Goal: Information Seeking & Learning: Learn about a topic

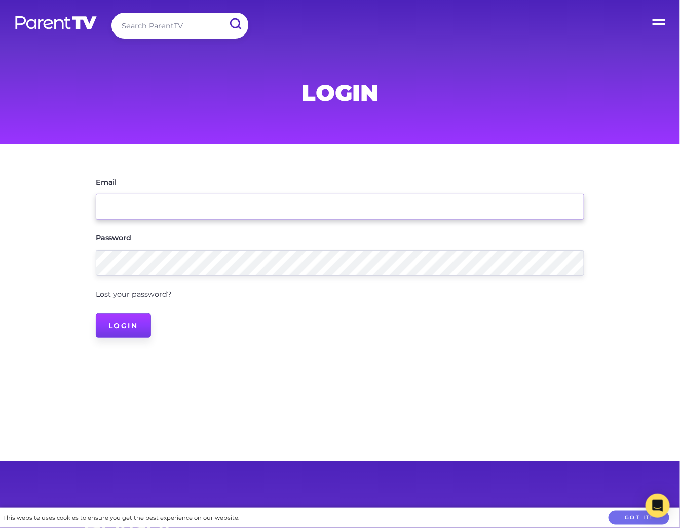
type input "seen@parenttv.com"
click at [138, 324] on input "Login" at bounding box center [123, 325] width 55 height 24
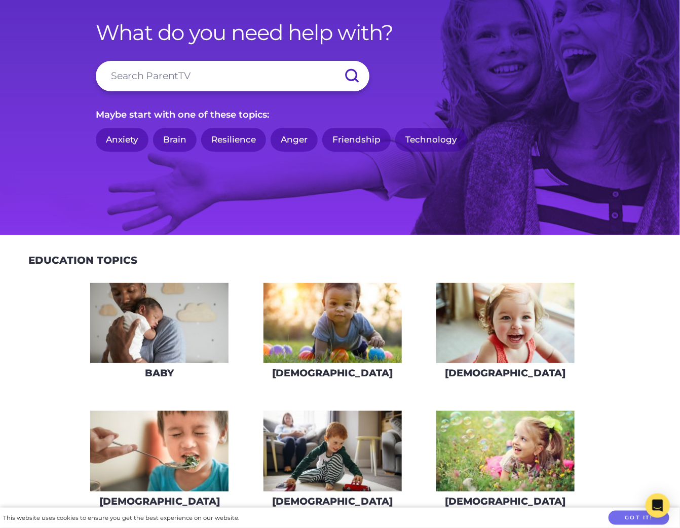
scroll to position [107, 0]
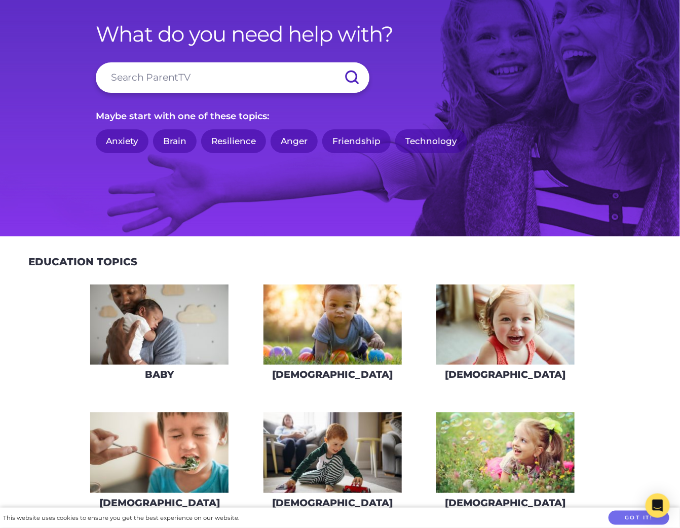
click at [207, 76] on input "search" at bounding box center [233, 77] width 274 height 30
click at [148, 75] on input "search" at bounding box center [233, 77] width 274 height 30
type input "i"
click at [127, 79] on input "hiting" at bounding box center [233, 77] width 274 height 30
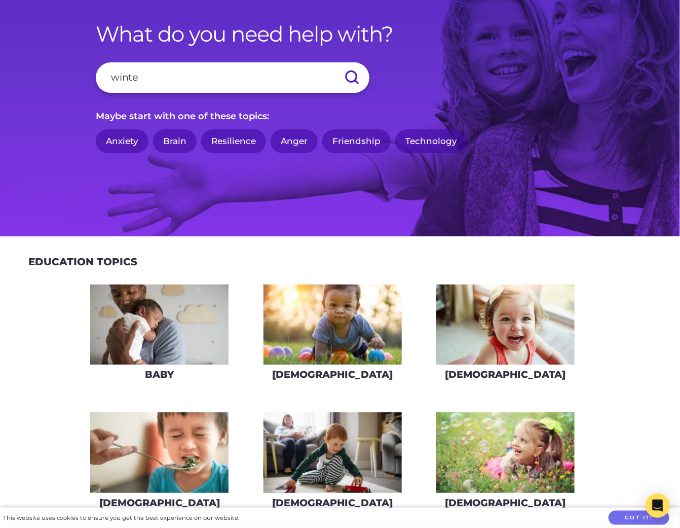
type input "winter"
click at [334, 62] on input "submit" at bounding box center [351, 77] width 35 height 30
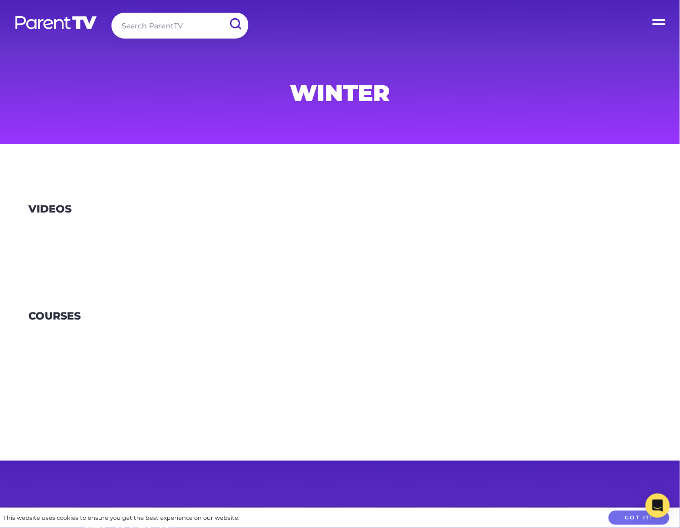
click at [151, 29] on input "search" at bounding box center [179, 26] width 137 height 26
type input "c"
type input "fever"
click at [222, 13] on input "submit" at bounding box center [235, 24] width 26 height 23
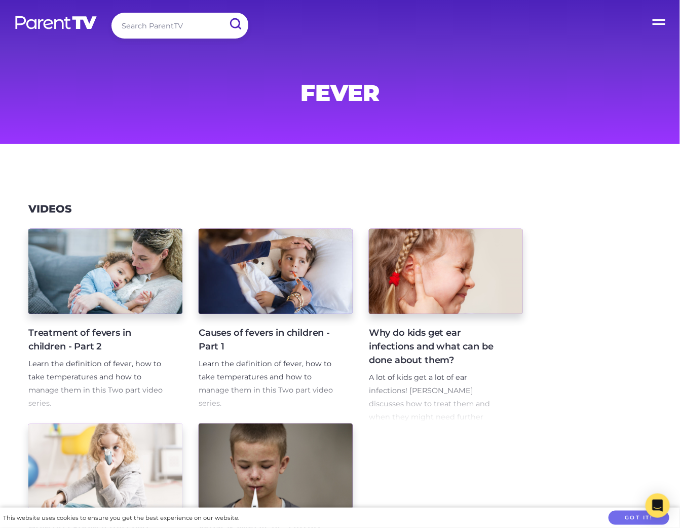
click at [163, 26] on input "search" at bounding box center [179, 26] width 137 height 26
type input "asthma"
click at [222, 13] on input "submit" at bounding box center [235, 24] width 26 height 23
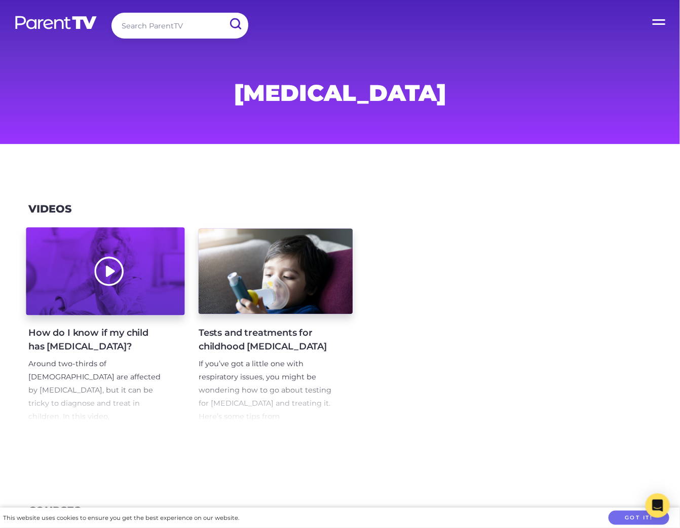
click at [145, 258] on div at bounding box center [105, 272] width 159 height 88
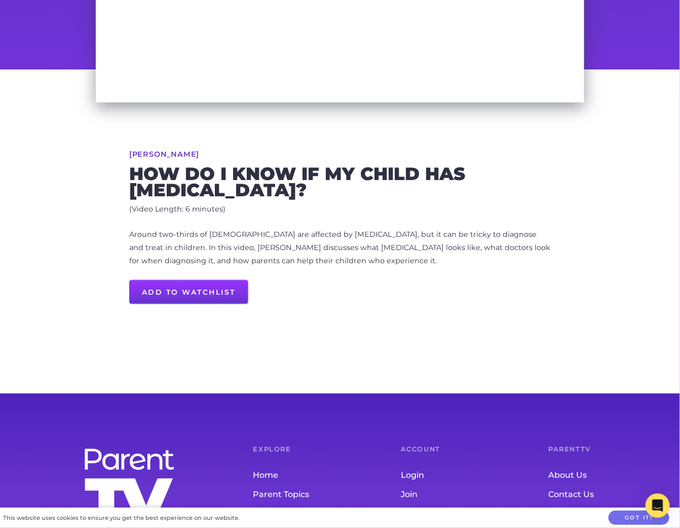
scroll to position [269, 0]
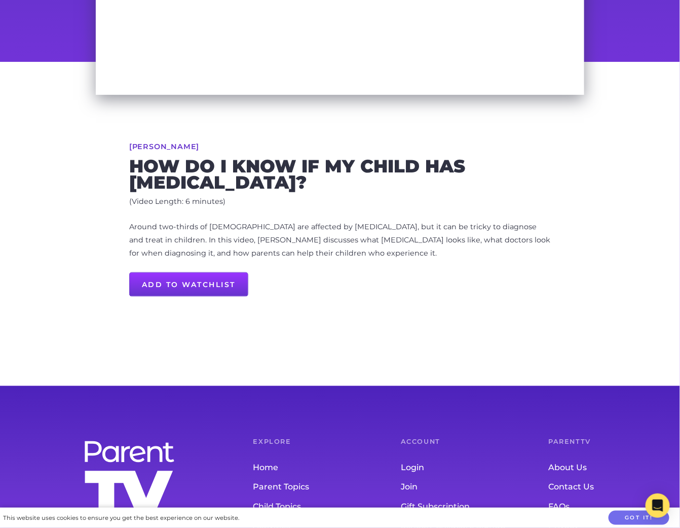
click at [247, 242] on p "Around two-thirds of [DEMOGRAPHIC_DATA] are affected by [MEDICAL_DATA], but it …" at bounding box center [340, 240] width 422 height 40
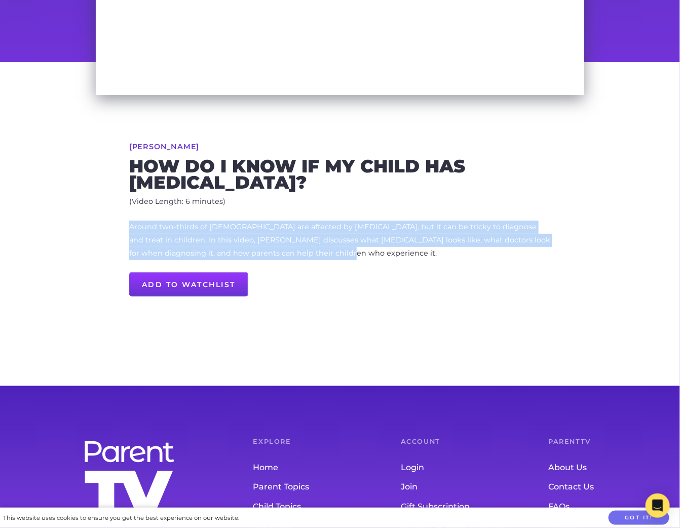
click at [247, 242] on p "Around two-thirds of [DEMOGRAPHIC_DATA] are affected by [MEDICAL_DATA], but it …" at bounding box center [340, 240] width 422 height 40
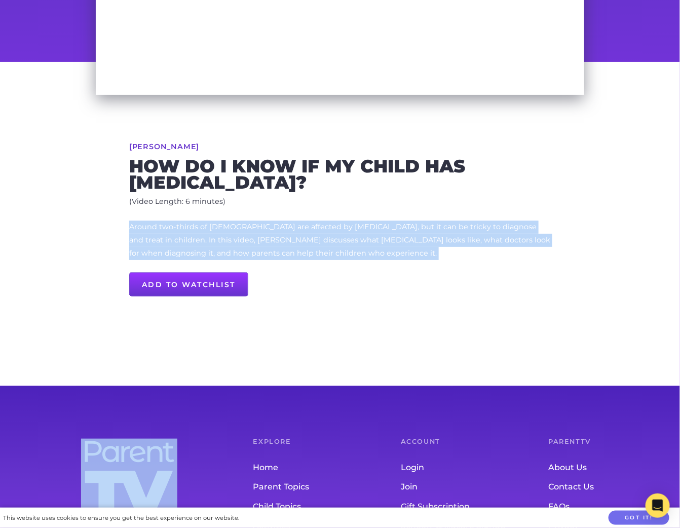
scroll to position [0, 0]
